Goal: Obtain resource: Download file/media

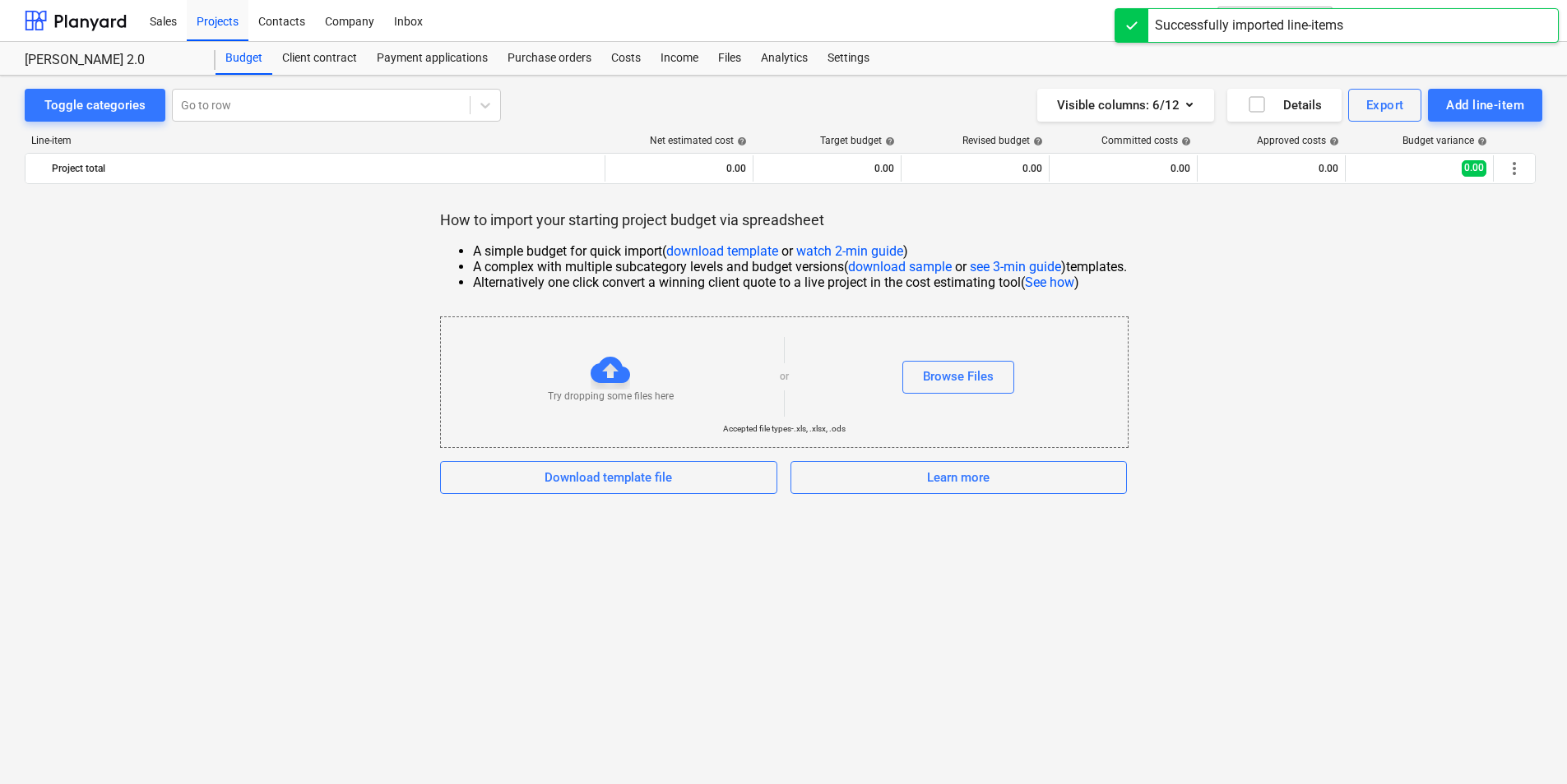
click at [661, 384] on div "Try dropping some files here" at bounding box center [611, 377] width 339 height 53
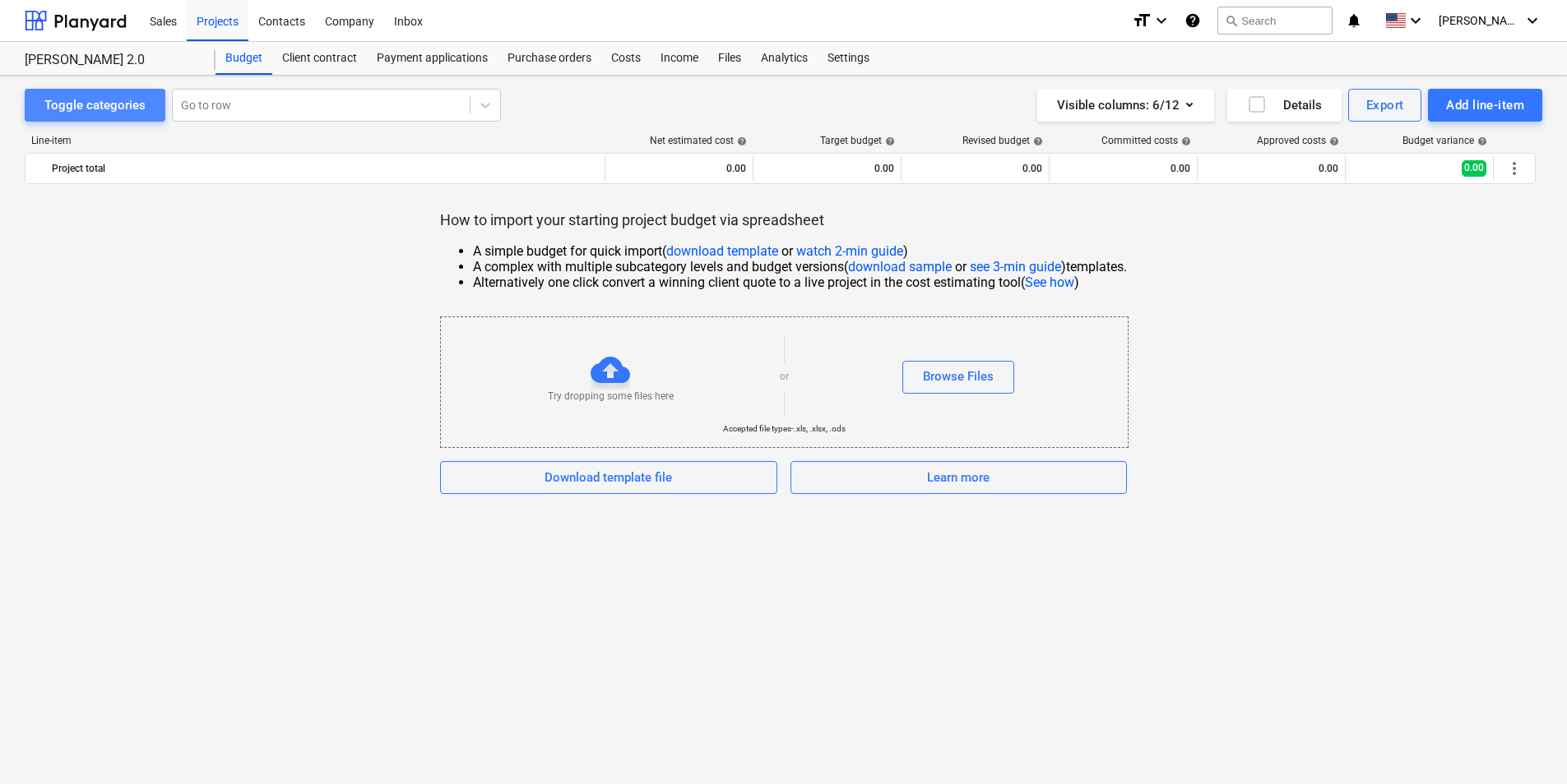
click at [134, 111] on div "Toggle categories" at bounding box center [95, 105] width 101 height 21
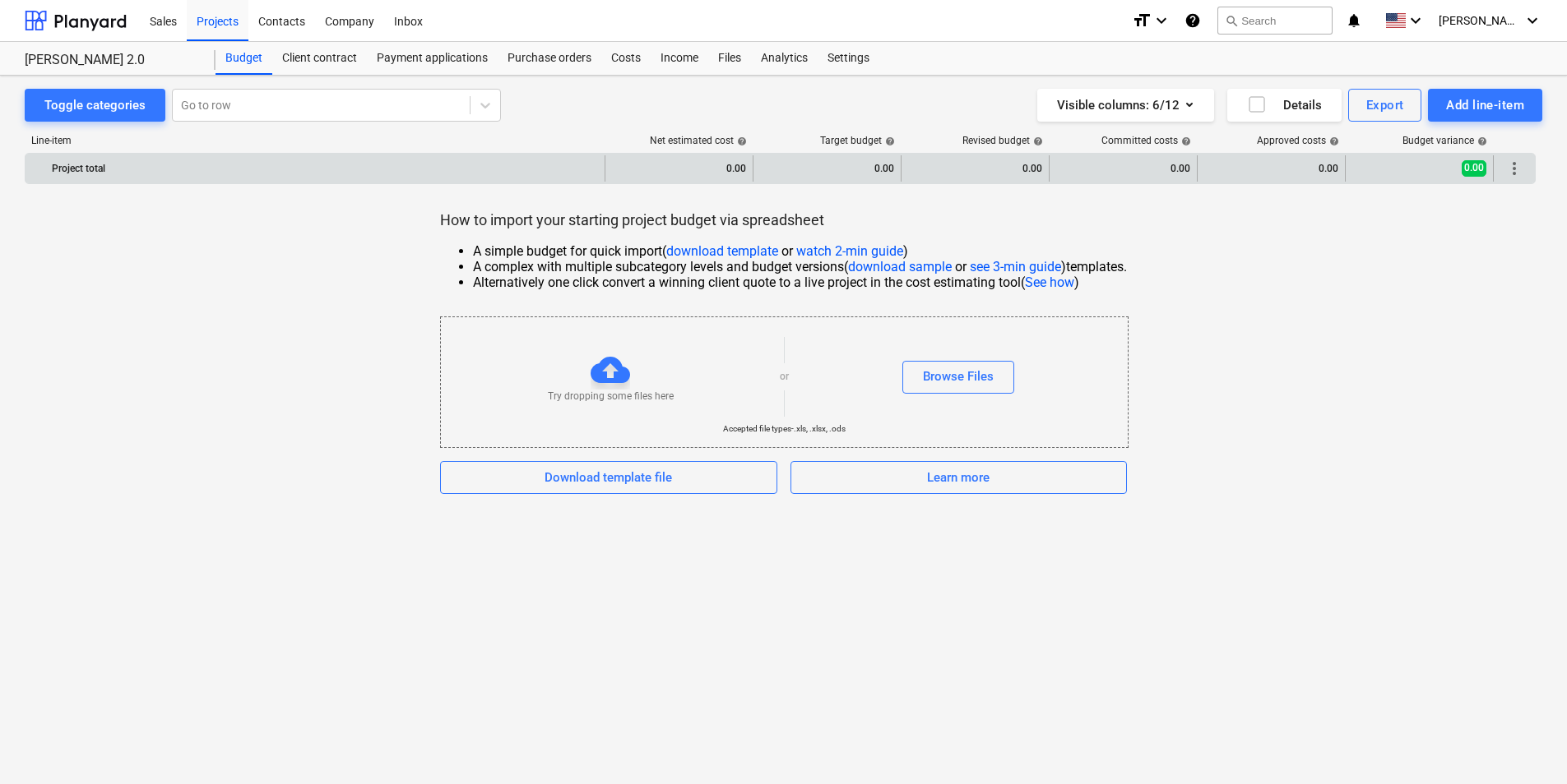
click at [141, 178] on div "Project total" at bounding box center [324, 169] width 546 height 27
click at [112, 166] on div "Project total" at bounding box center [324, 169] width 546 height 27
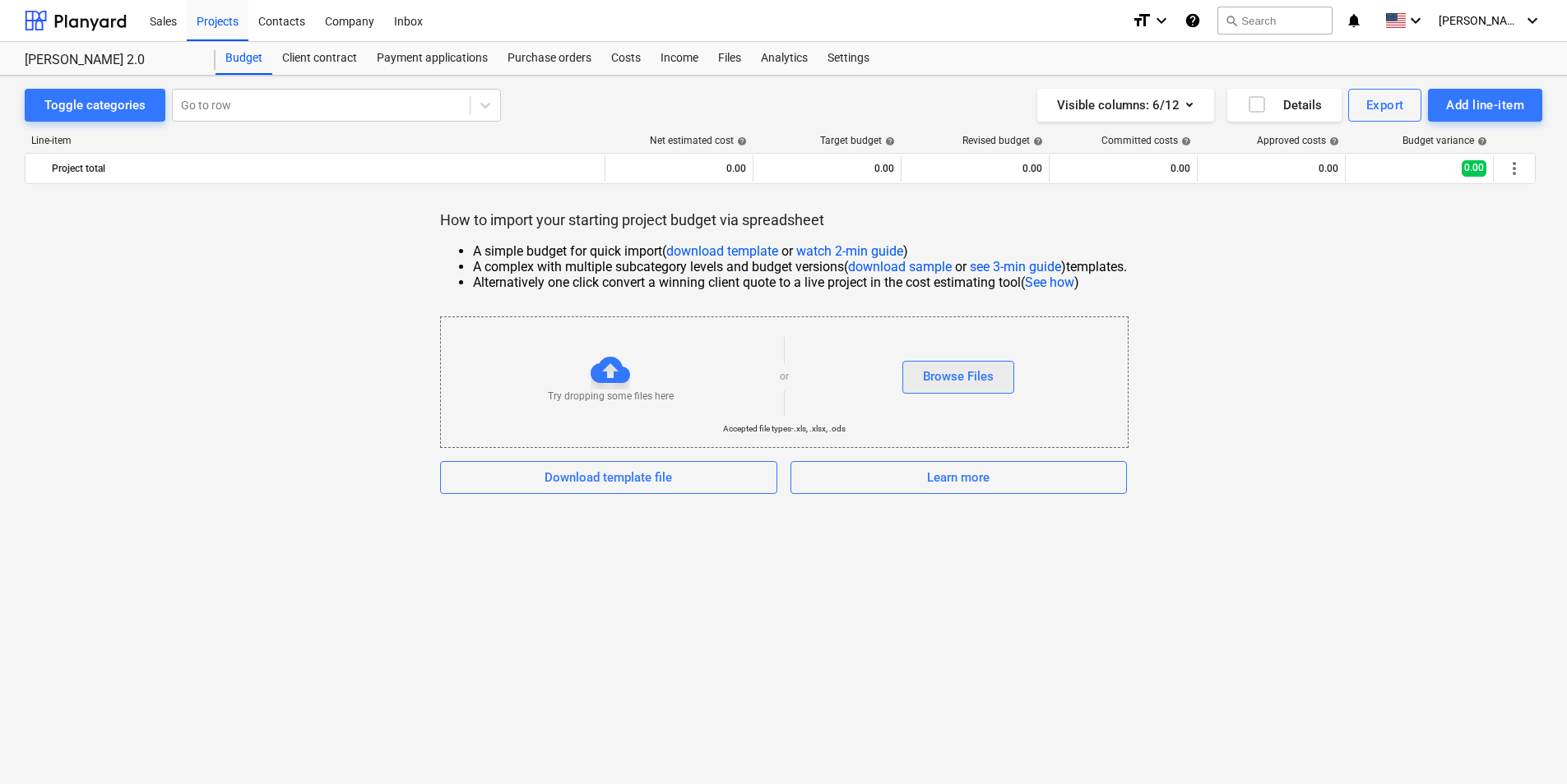
click at [965, 376] on div "Browse Files" at bounding box center [958, 376] width 71 height 21
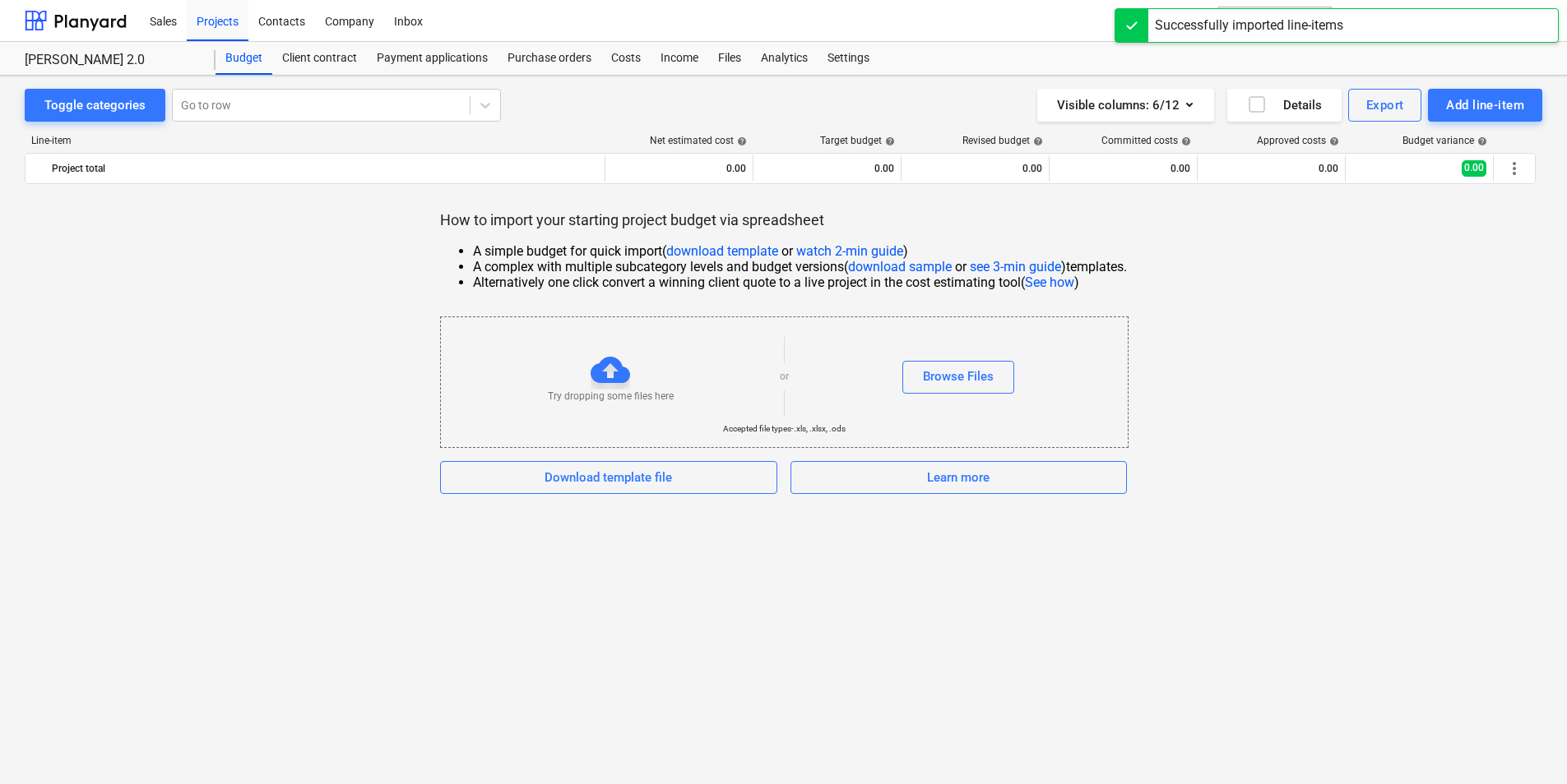
click at [1246, 27] on div "Successfully imported line-items" at bounding box center [1250, 25] width 189 height 20
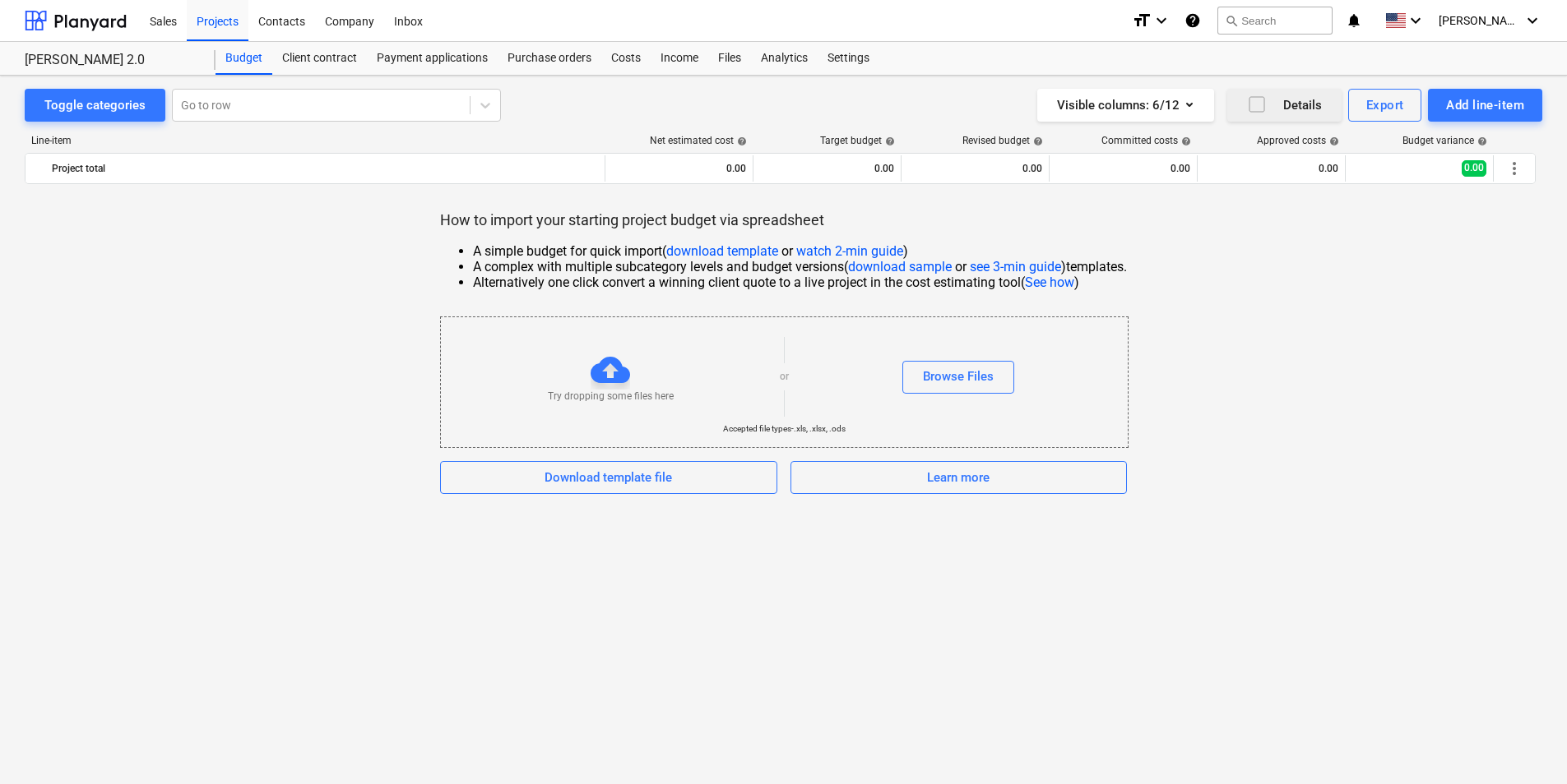
click at [1279, 105] on div "Details" at bounding box center [1284, 105] width 75 height 21
click at [1263, 105] on icon "button" at bounding box center [1256, 104] width 20 height 20
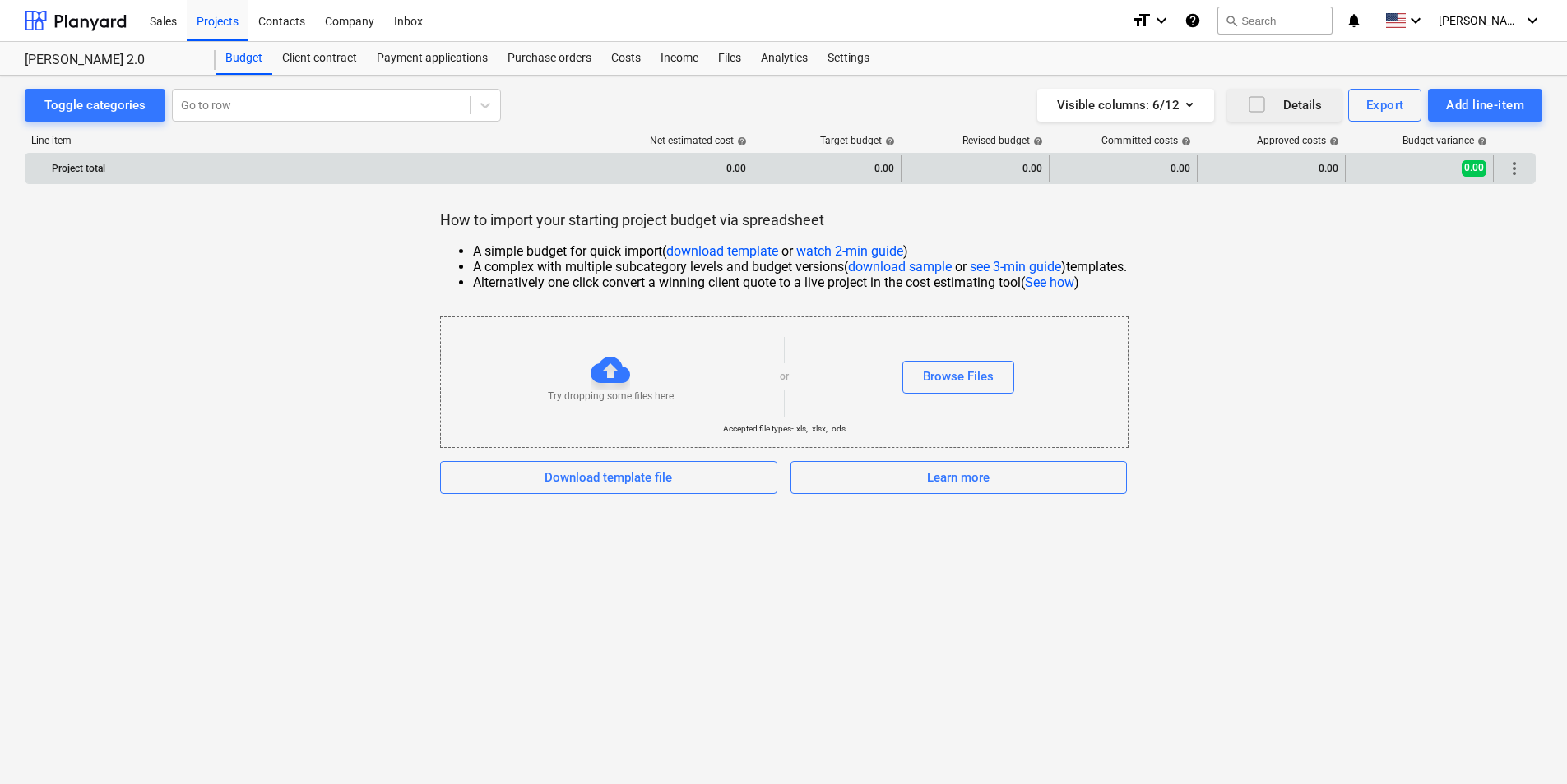
click at [1510, 168] on span "more_vert" at bounding box center [1514, 169] width 20 height 20
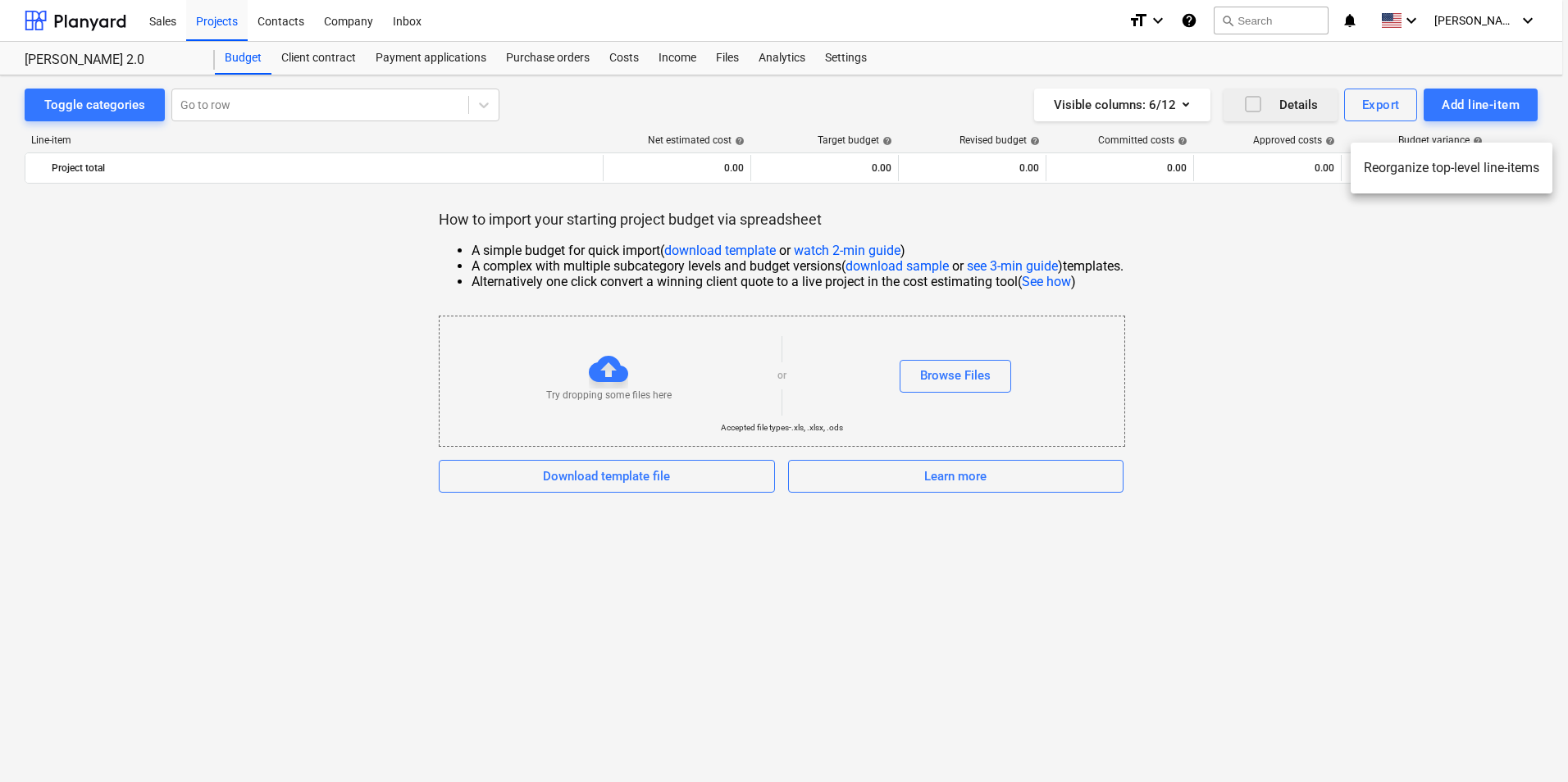
click at [1477, 241] on div at bounding box center [784, 391] width 1568 height 782
click at [1442, 104] on div "Add line-item" at bounding box center [1481, 105] width 78 height 21
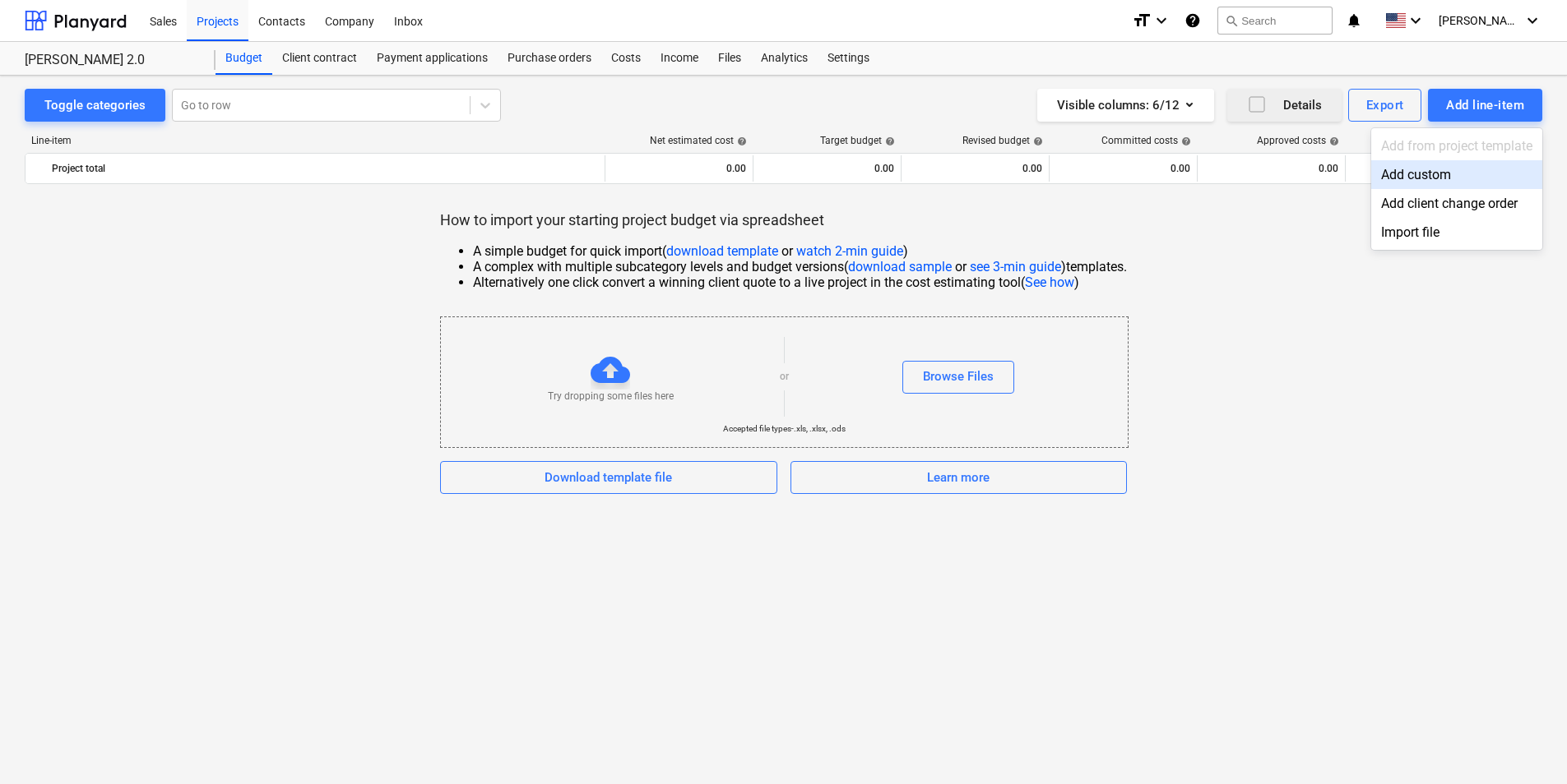
click at [1474, 141] on div "Add from project template" at bounding box center [1457, 146] width 172 height 29
click at [1297, 243] on div at bounding box center [784, 392] width 1567 height 784
click at [86, 20] on div at bounding box center [75, 20] width 102 height 41
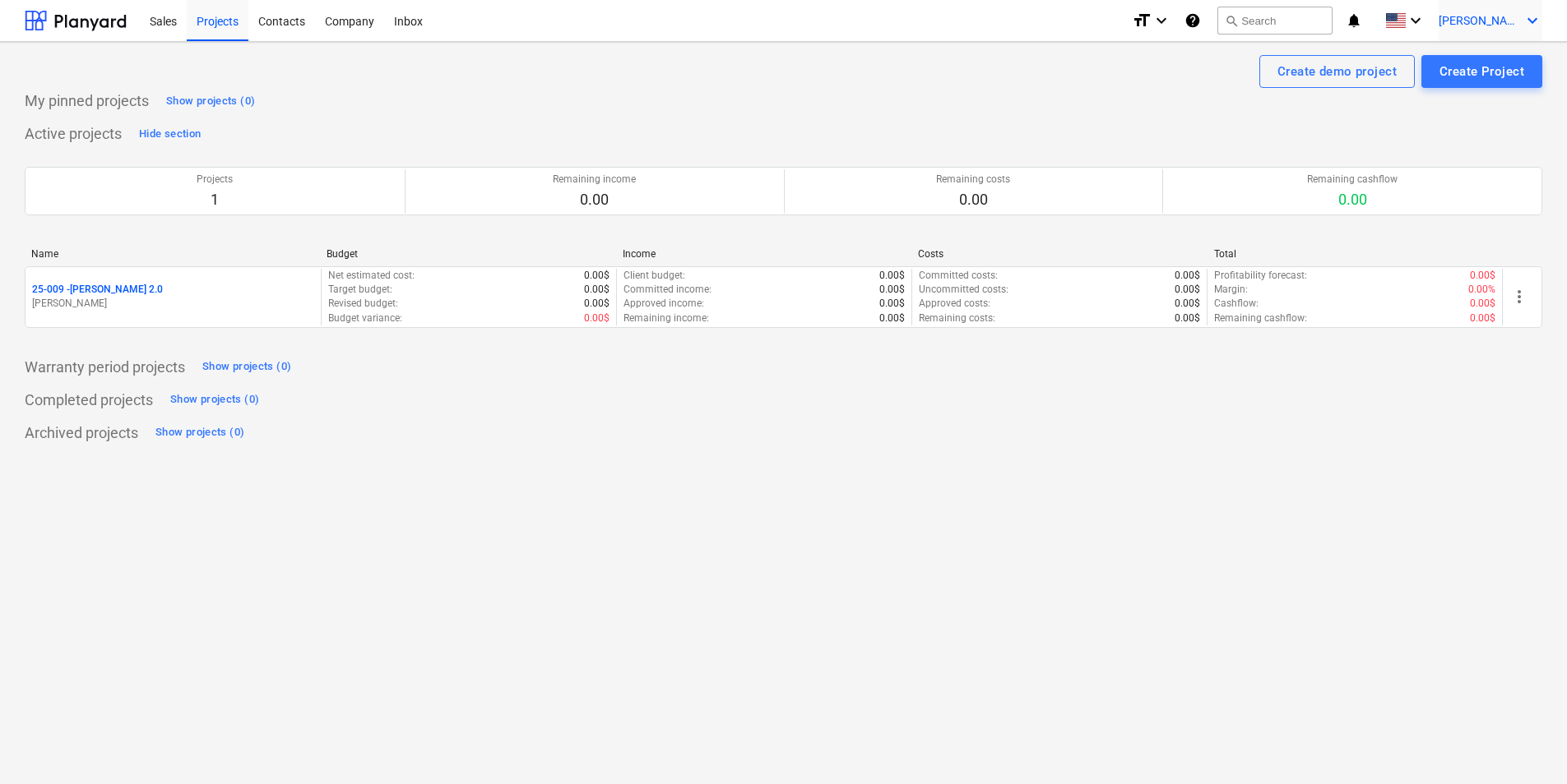
click at [1499, 15] on span "[PERSON_NAME]" at bounding box center [1479, 21] width 82 height 13
click at [1502, 63] on div "Settings" at bounding box center [1494, 65] width 99 height 27
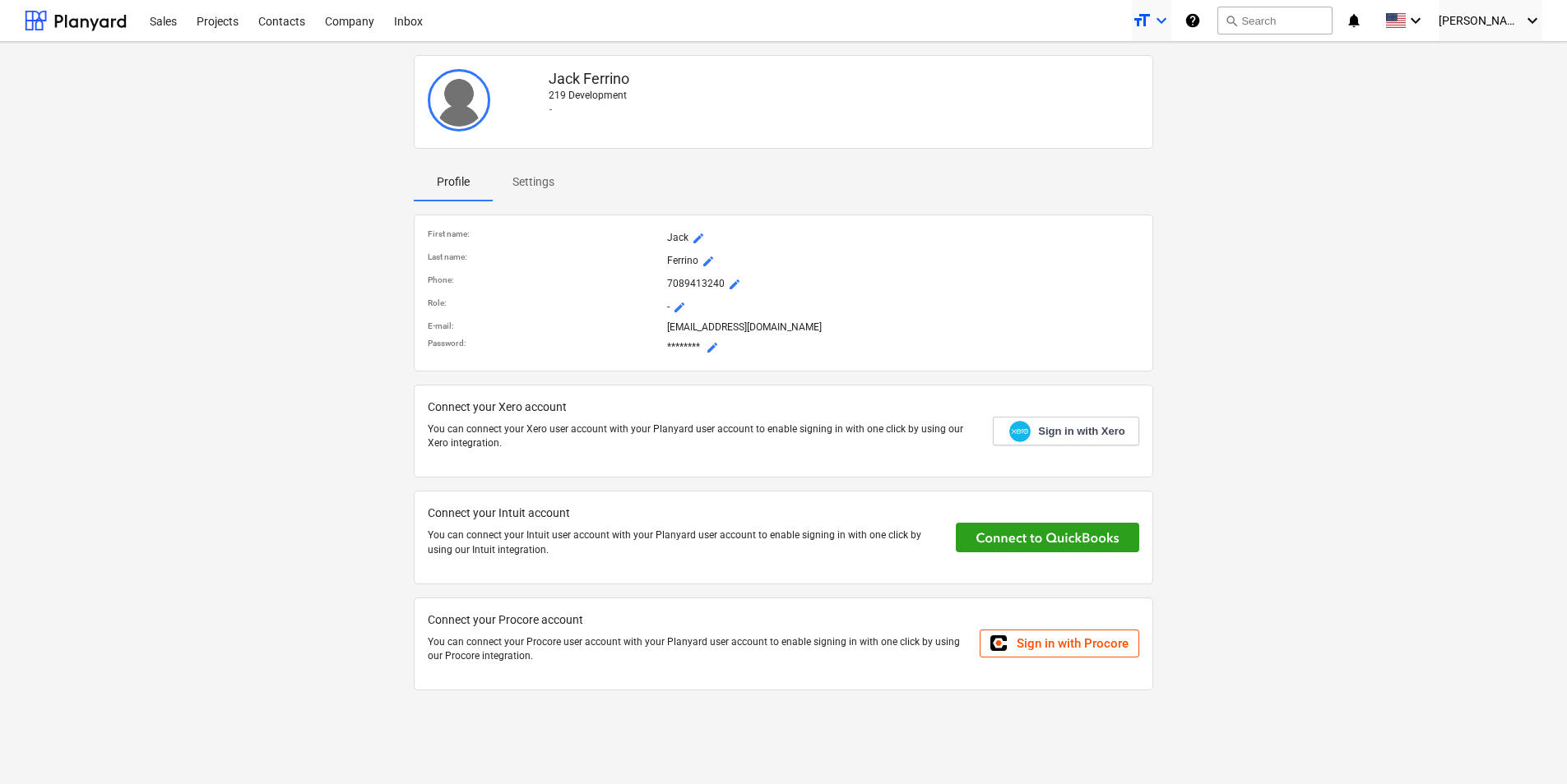
click at [1171, 20] on icon "keyboard_arrow_down" at bounding box center [1161, 20] width 20 height 20
click at [1308, 70] on div at bounding box center [784, 392] width 1567 height 784
click at [352, 23] on div "Company" at bounding box center [350, 20] width 69 height 42
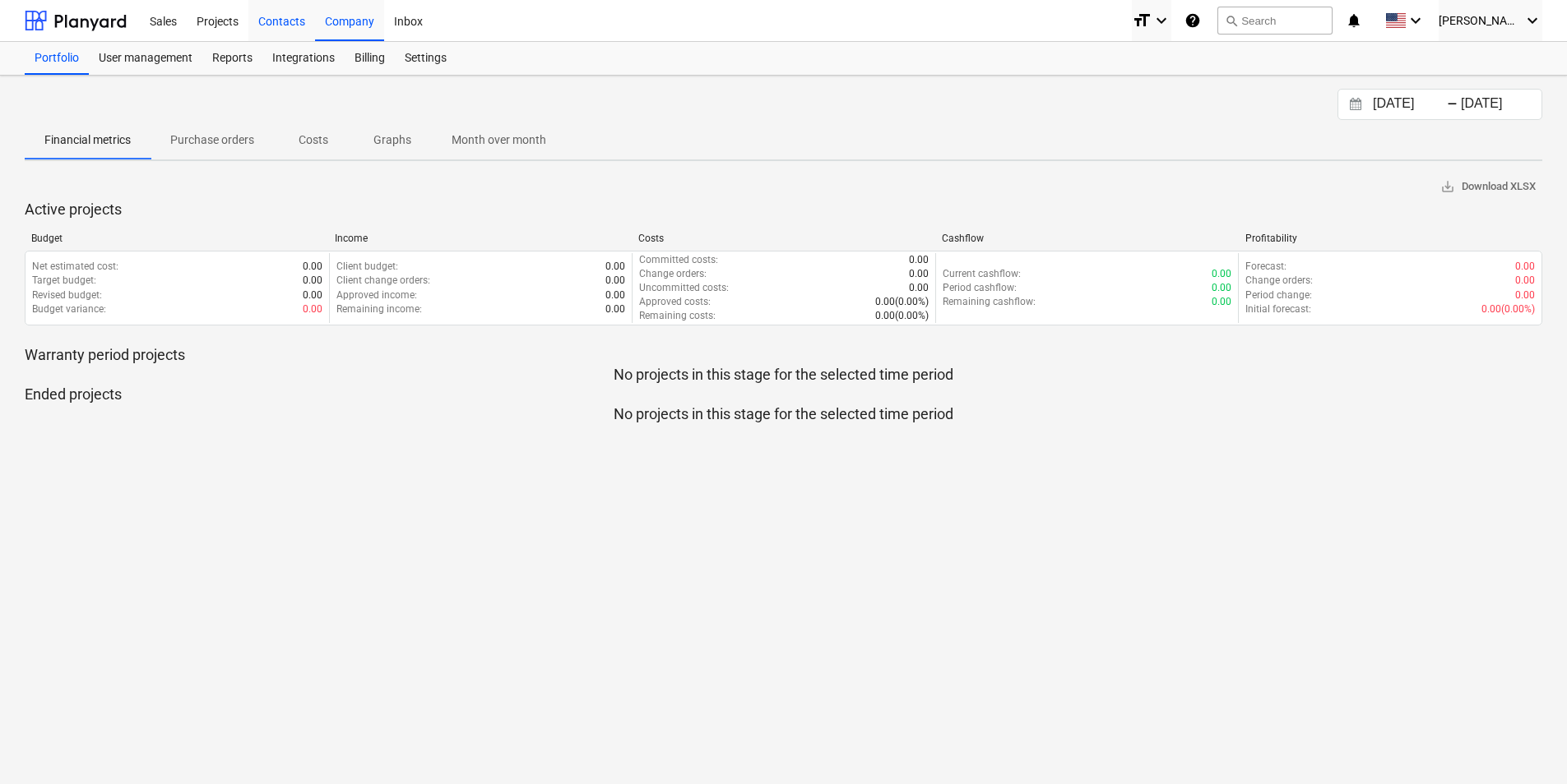
click at [297, 17] on div "Contacts" at bounding box center [282, 20] width 67 height 42
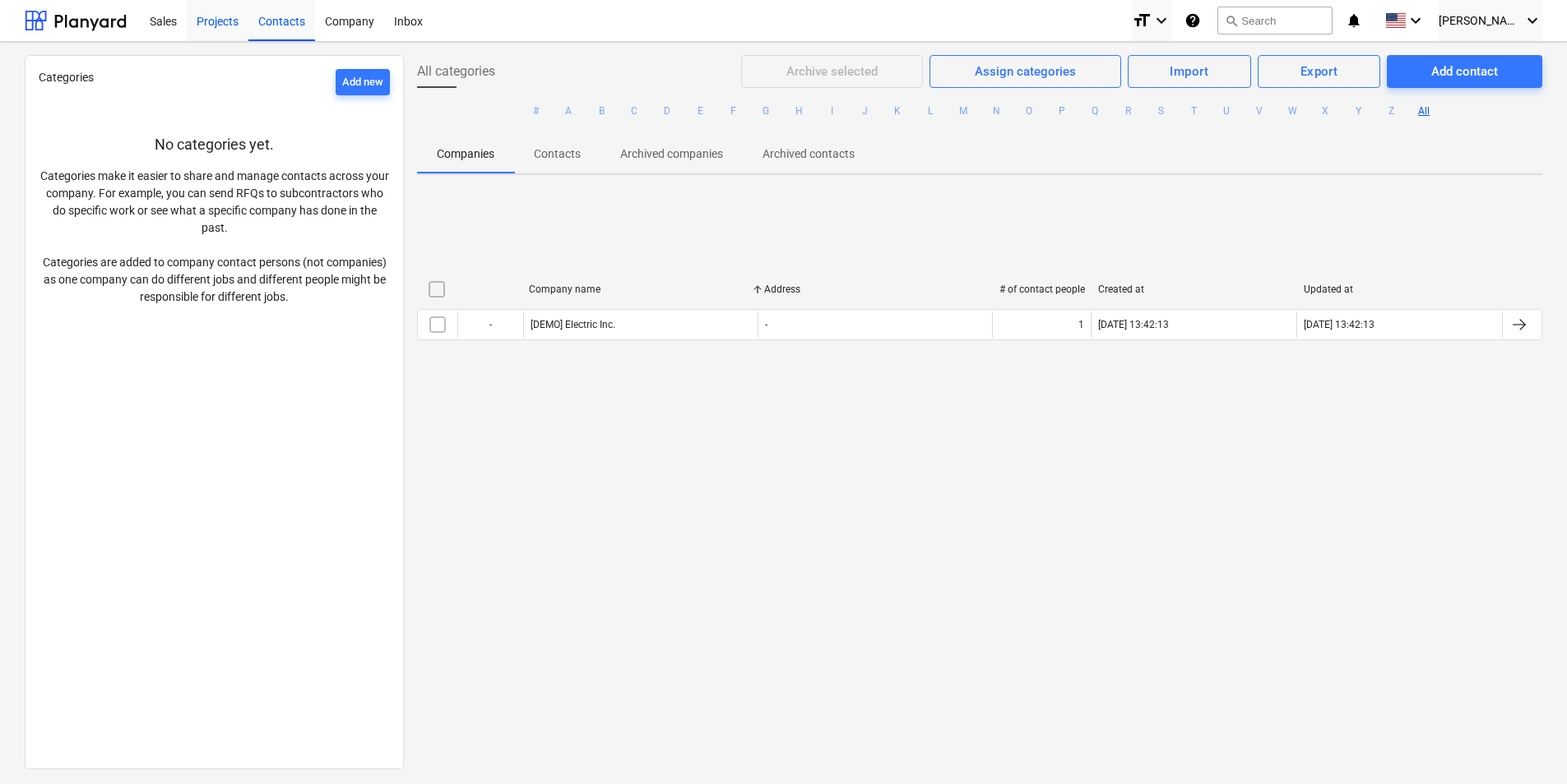
click at [217, 18] on div "Projects" at bounding box center [217, 20] width 62 height 42
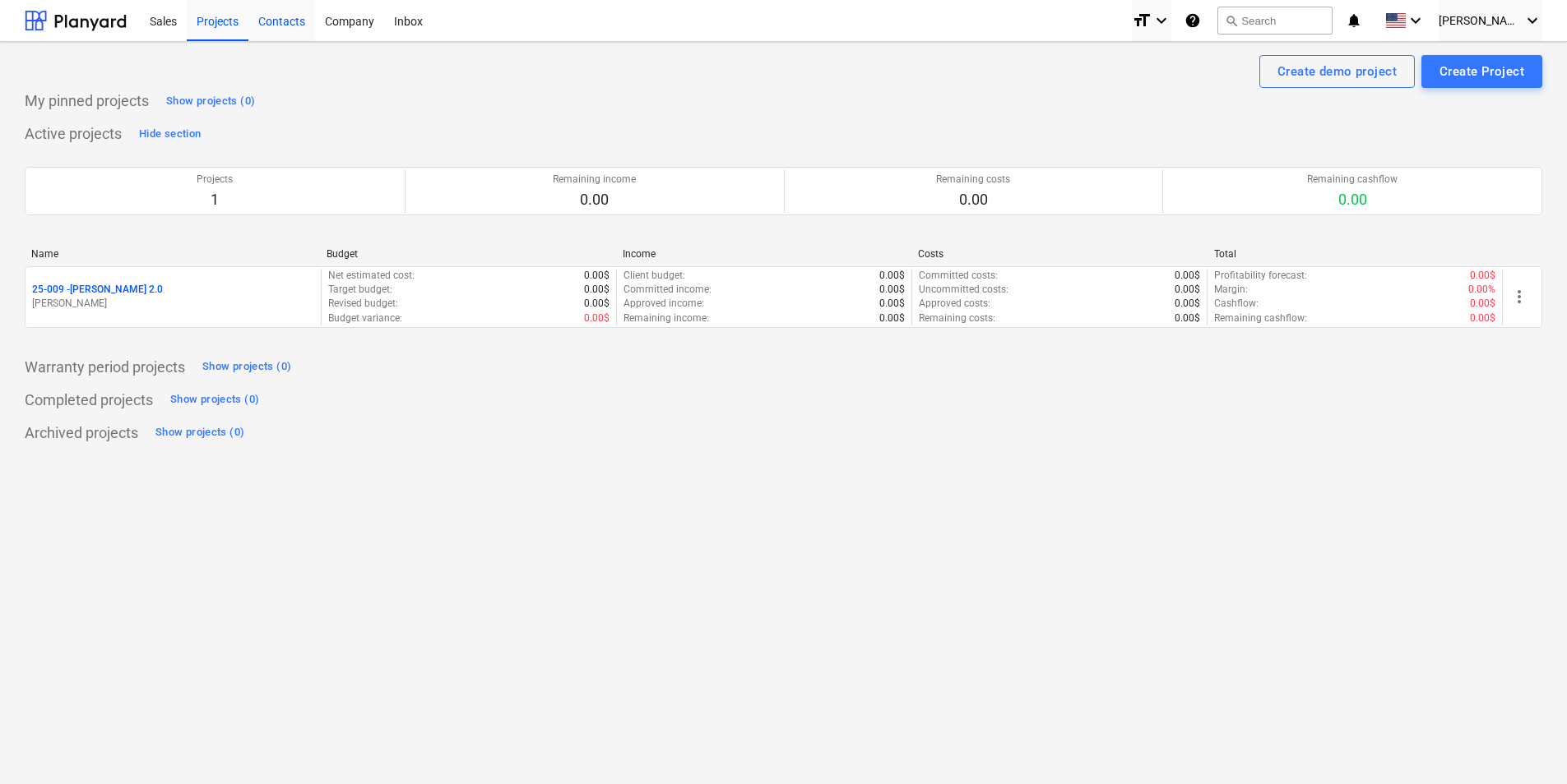
click at [279, 23] on div "Contacts" at bounding box center [282, 20] width 67 height 42
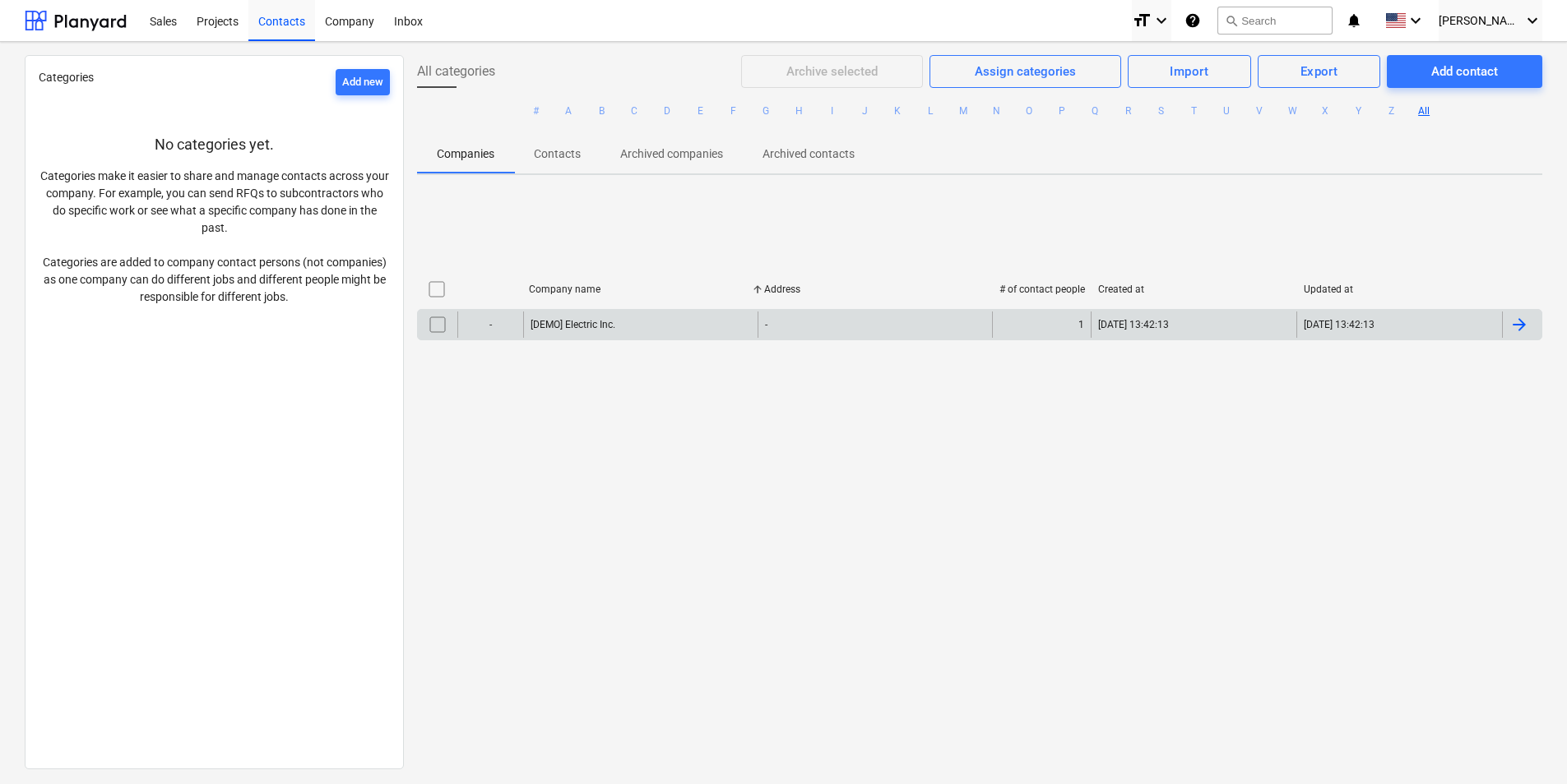
click at [1510, 322] on div at bounding box center [1519, 325] width 20 height 20
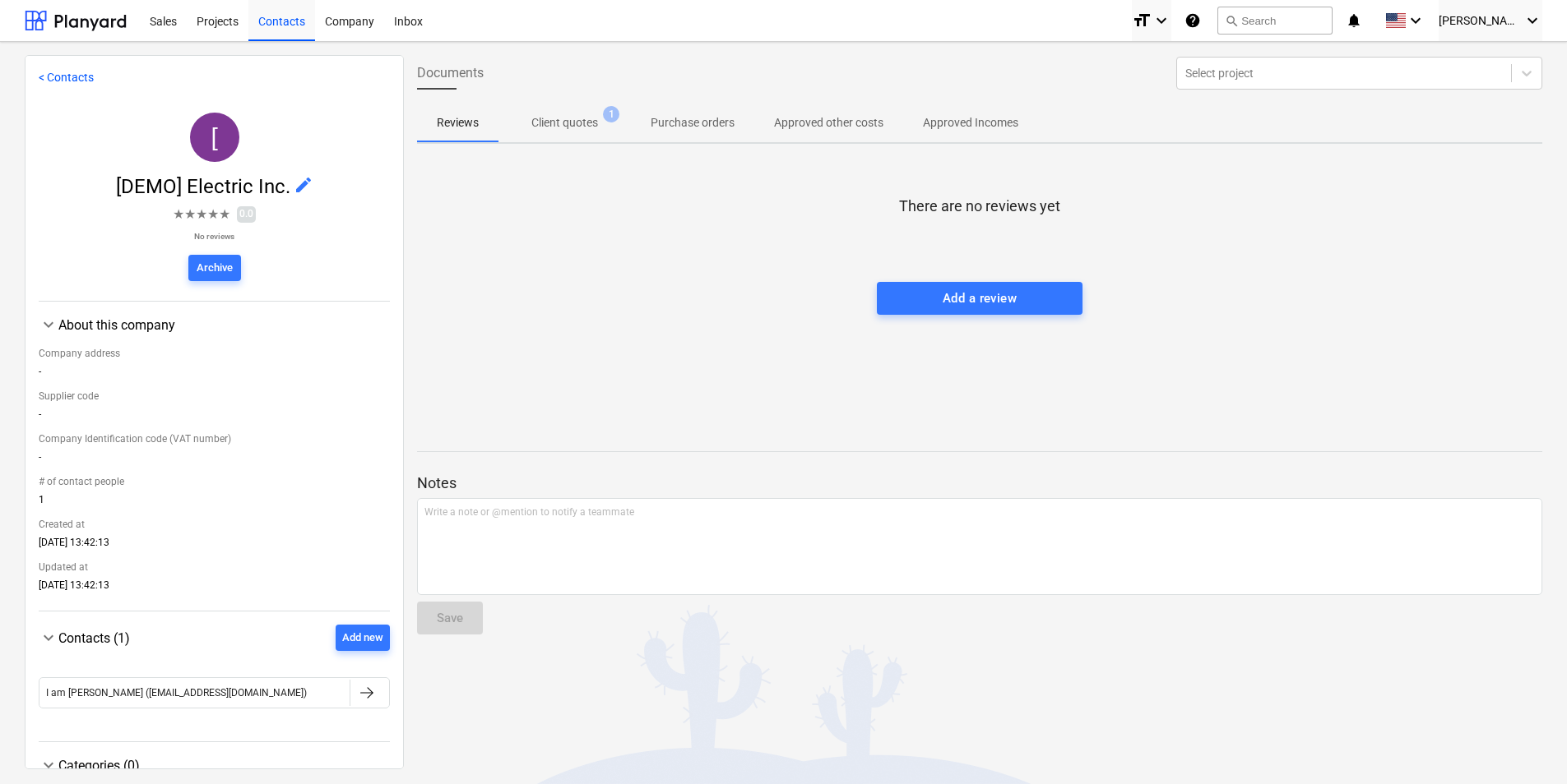
click at [532, 117] on p "Client quotes" at bounding box center [565, 123] width 67 height 17
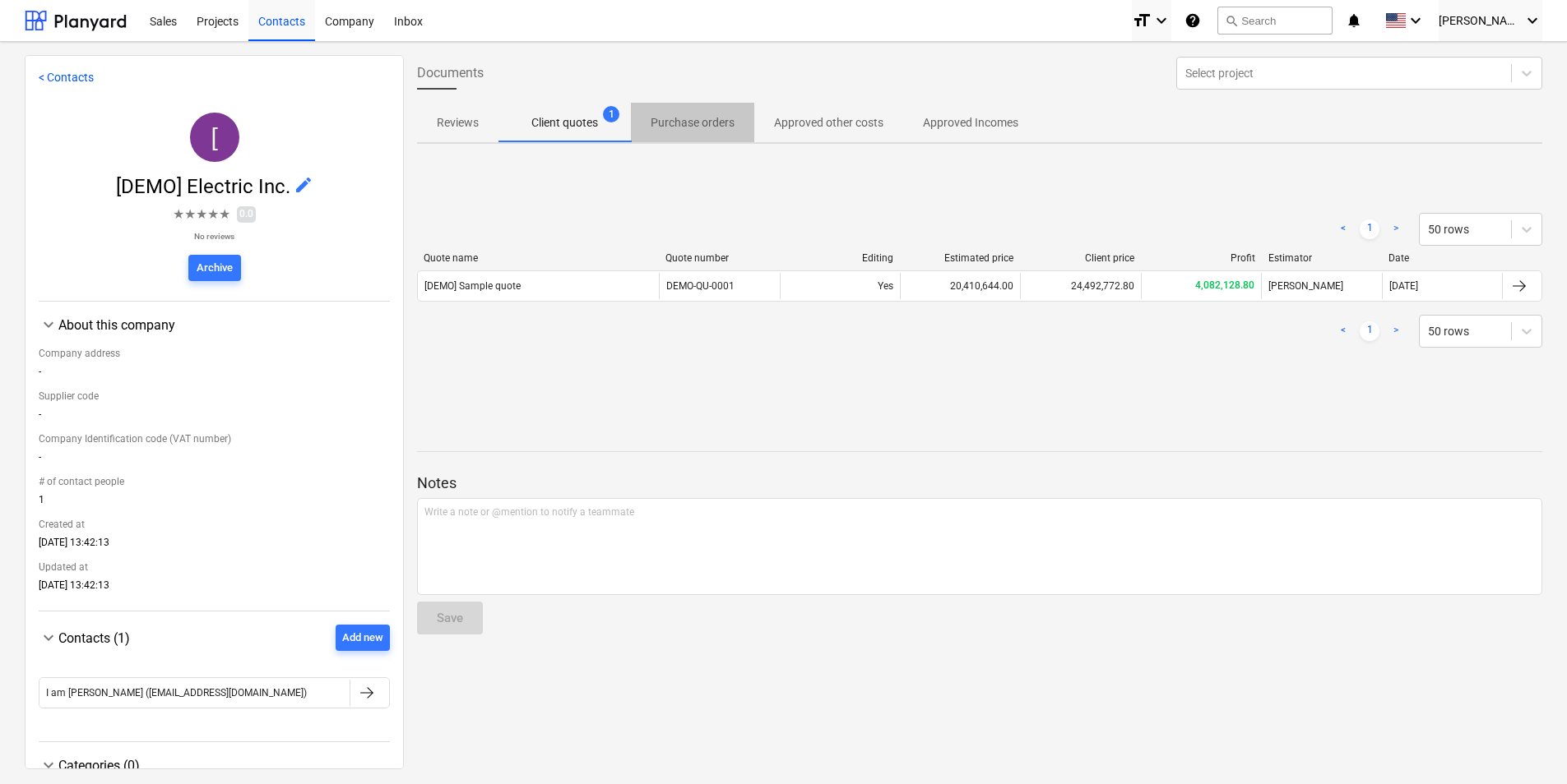
click at [687, 122] on p "Purchase orders" at bounding box center [693, 123] width 84 height 17
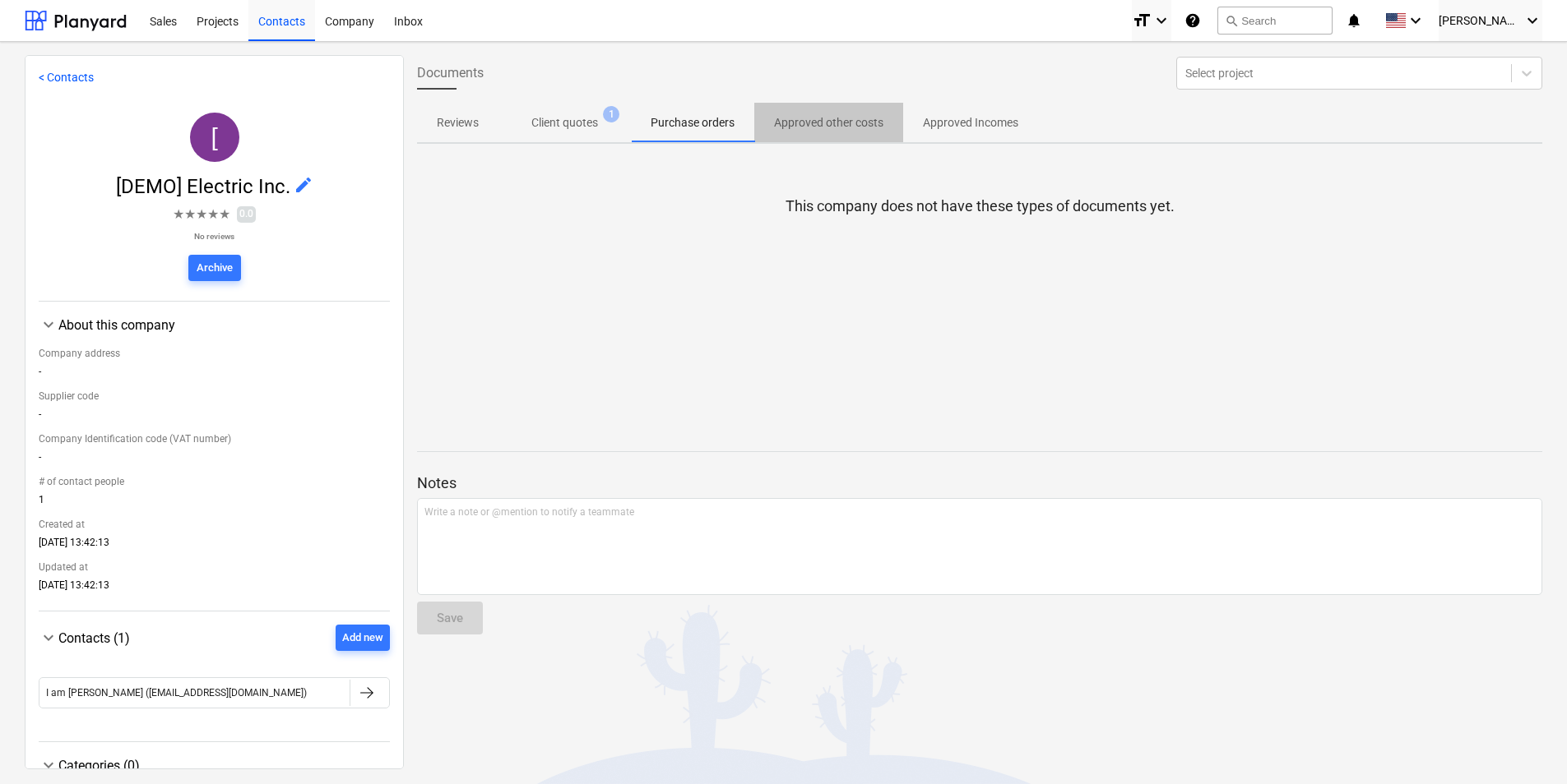
click at [856, 112] on span "Approved other costs" at bounding box center [828, 123] width 149 height 27
click at [241, 19] on div "Projects" at bounding box center [217, 20] width 62 height 42
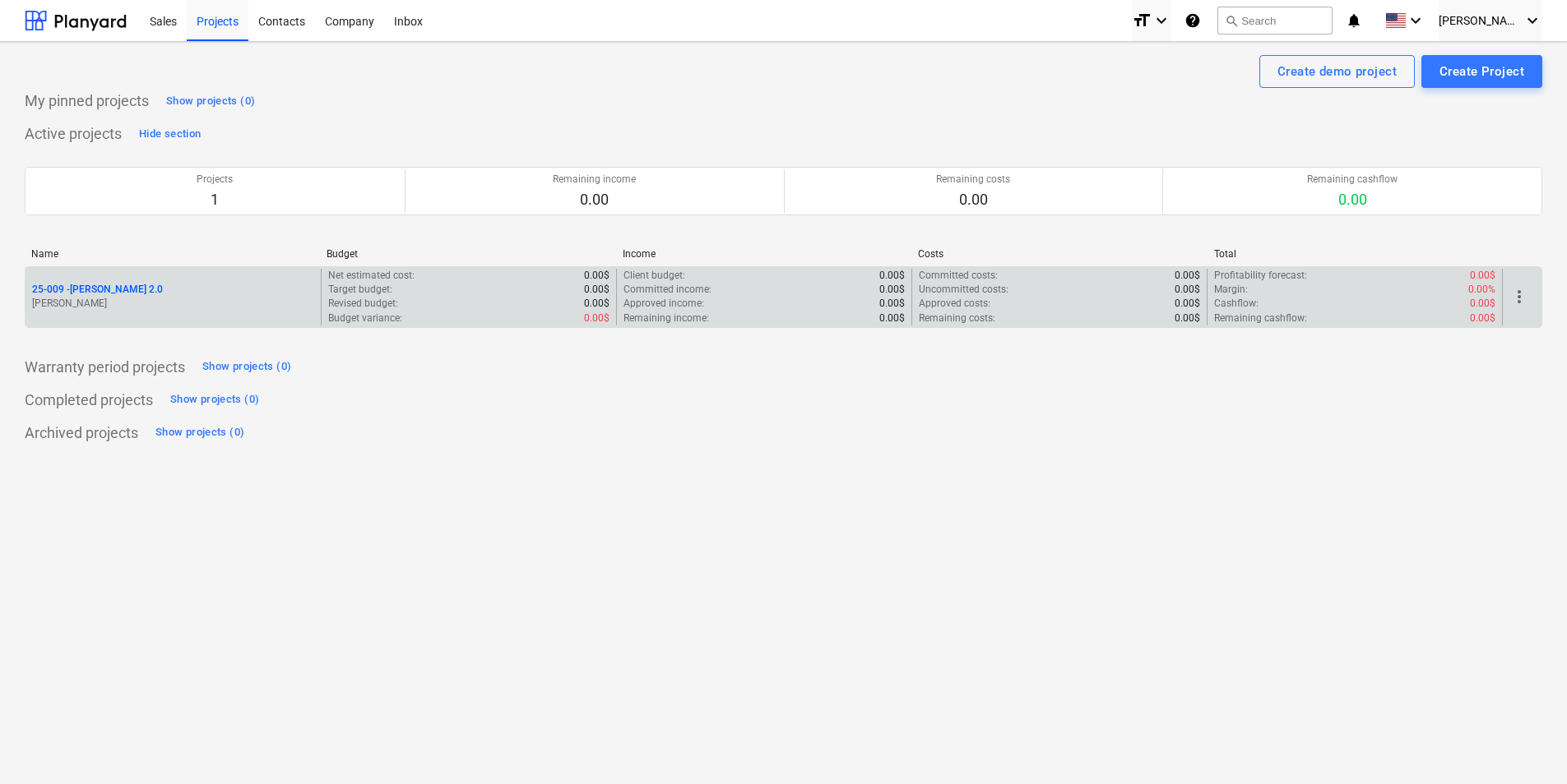
click at [238, 300] on p "[PERSON_NAME]" at bounding box center [173, 304] width 282 height 14
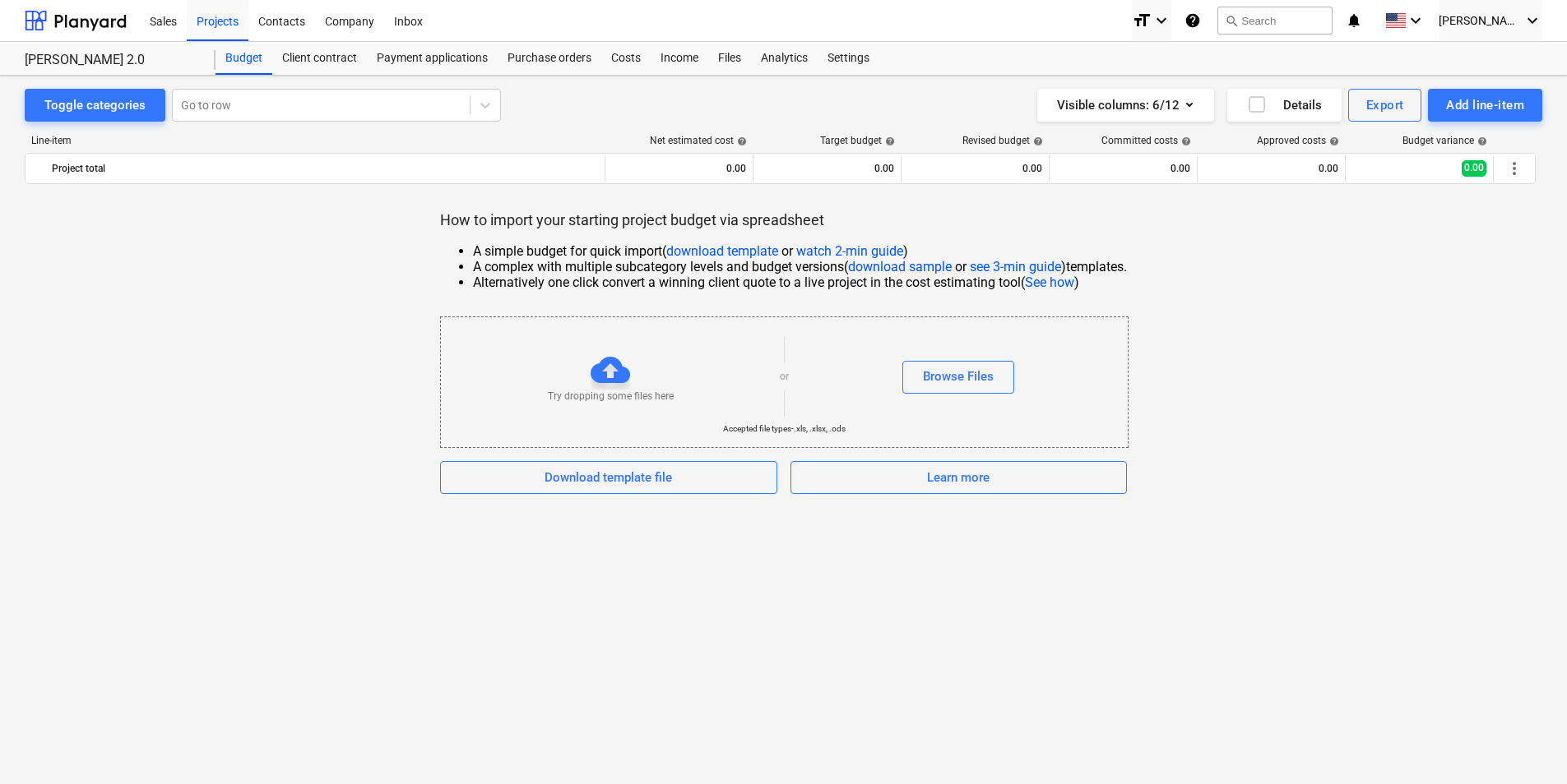
click at [599, 381] on div at bounding box center [610, 370] width 39 height 39
click at [708, 249] on link "download template" at bounding box center [722, 251] width 112 height 15
